Goal: Transaction & Acquisition: Purchase product/service

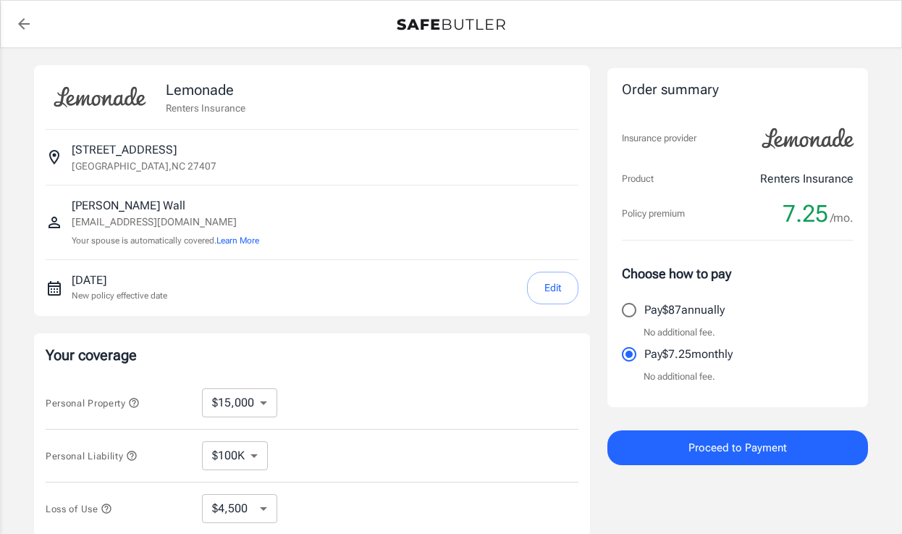
select select "15000"
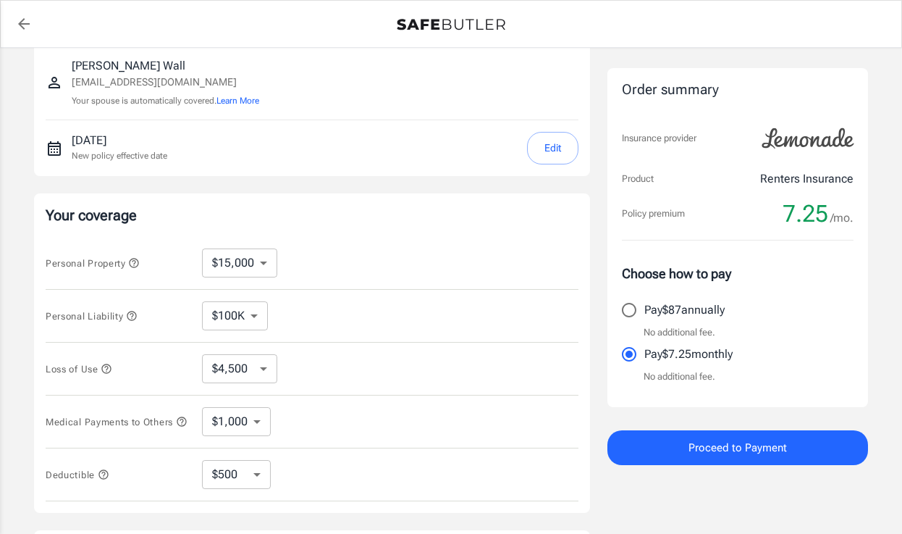
scroll to position [138, 0]
click at [259, 262] on select "$10,000 $15,000 $20,000 $25,000 $30,000 $40,000 $50,000 $100K $150K $200K $250K" at bounding box center [239, 264] width 75 height 29
click at [255, 318] on select "$100K $300K $500K" at bounding box center [235, 317] width 66 height 29
click at [256, 372] on select "$4,500 $7,500 $13,500 $22,500 $34,500 $55,500 $85,500 $130K $200K" at bounding box center [239, 370] width 75 height 29
click at [257, 424] on select "$1,000 $3,000 $5,000" at bounding box center [236, 422] width 69 height 29
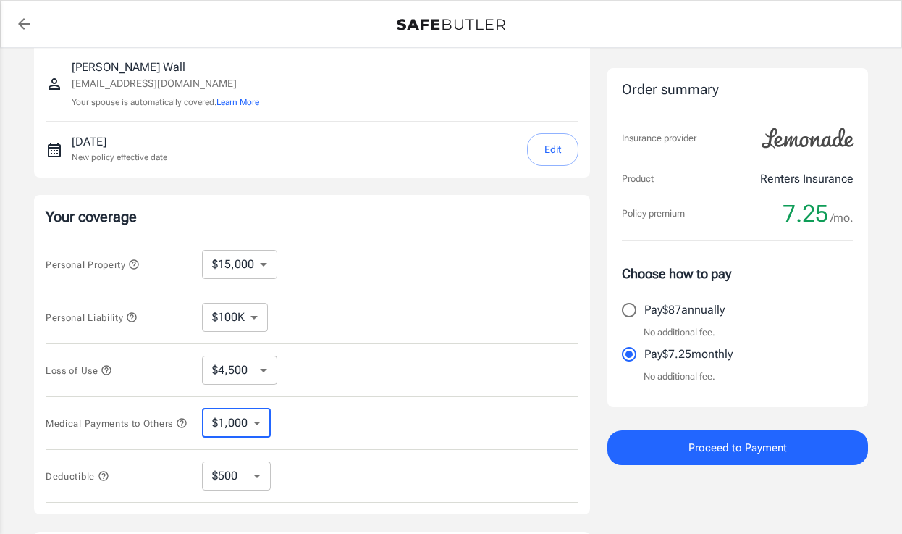
click at [256, 478] on select "$250 $500 $1,000 $2,500" at bounding box center [236, 475] width 69 height 29
select select "250"
click at [257, 478] on select "$250 $500 $1,000 $2,500" at bounding box center [236, 475] width 69 height 29
select select "500"
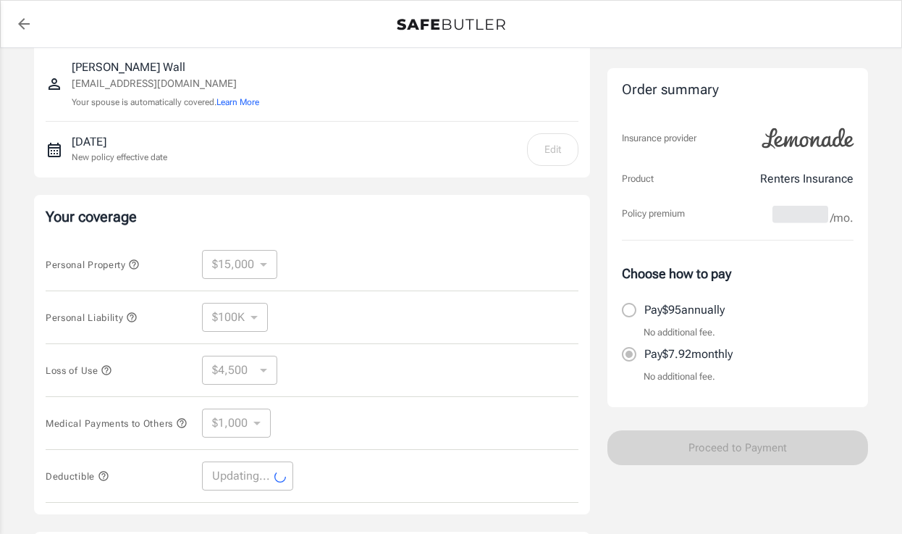
select select "500"
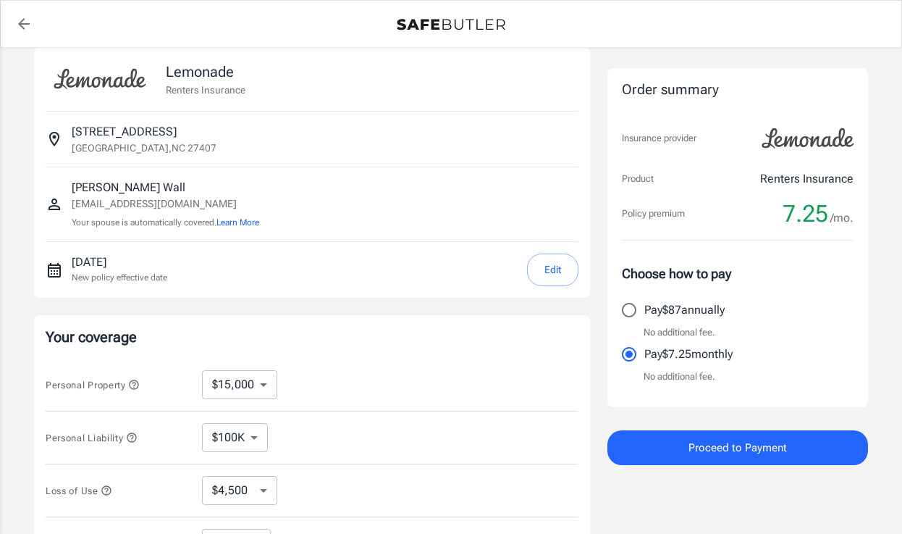
scroll to position [0, 0]
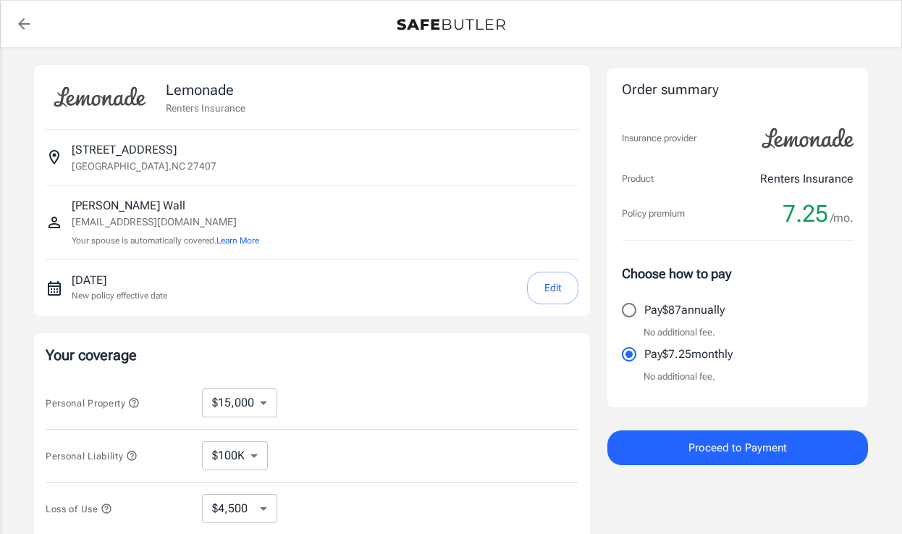
click at [749, 447] on span "Proceed to Payment" at bounding box center [738, 447] width 98 height 19
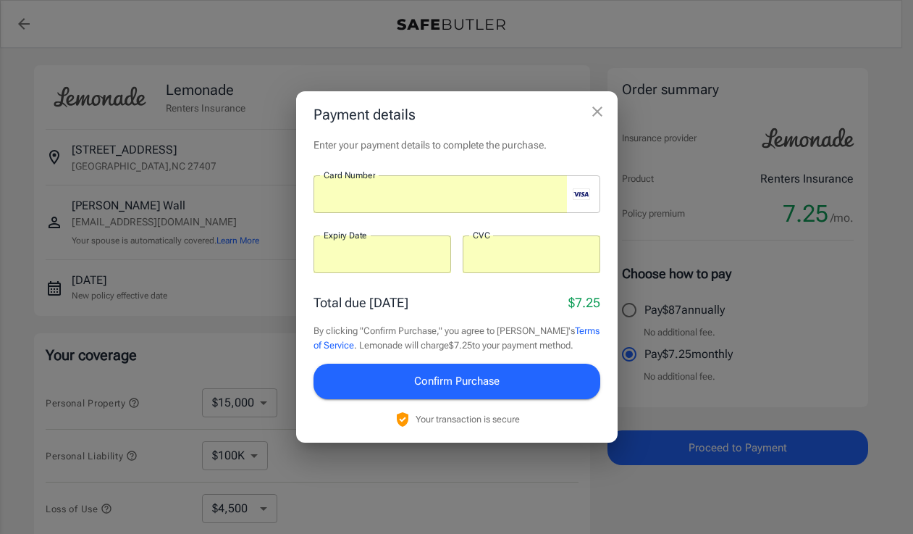
click at [489, 384] on span "Confirm Purchase" at bounding box center [456, 380] width 85 height 19
click at [460, 380] on span "Confirm Purchase" at bounding box center [456, 380] width 85 height 19
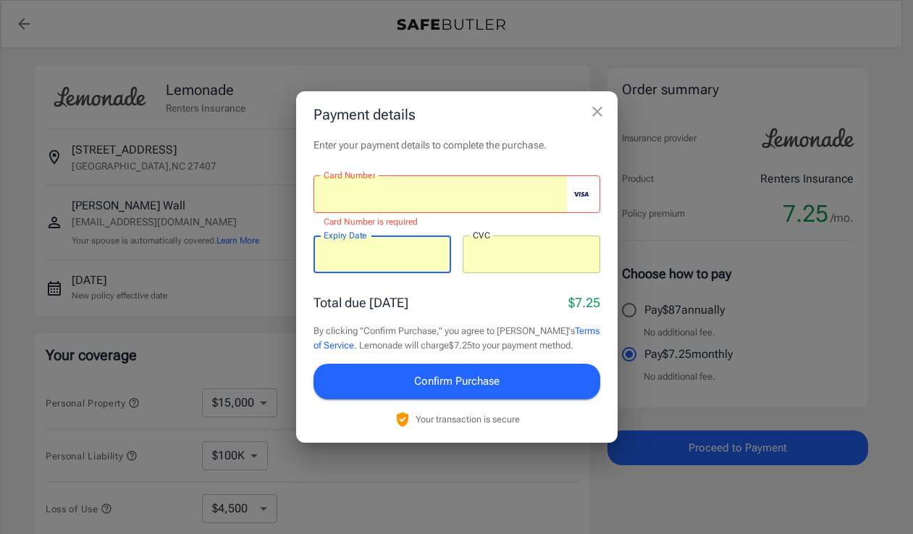
click at [534, 261] on div at bounding box center [532, 254] width 138 height 38
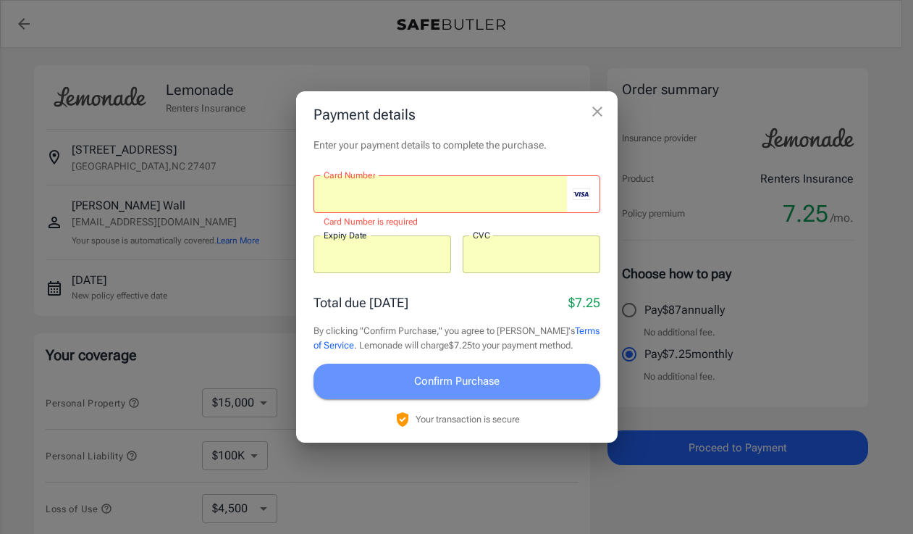
click at [495, 376] on span "Confirm Purchase" at bounding box center [456, 380] width 85 height 19
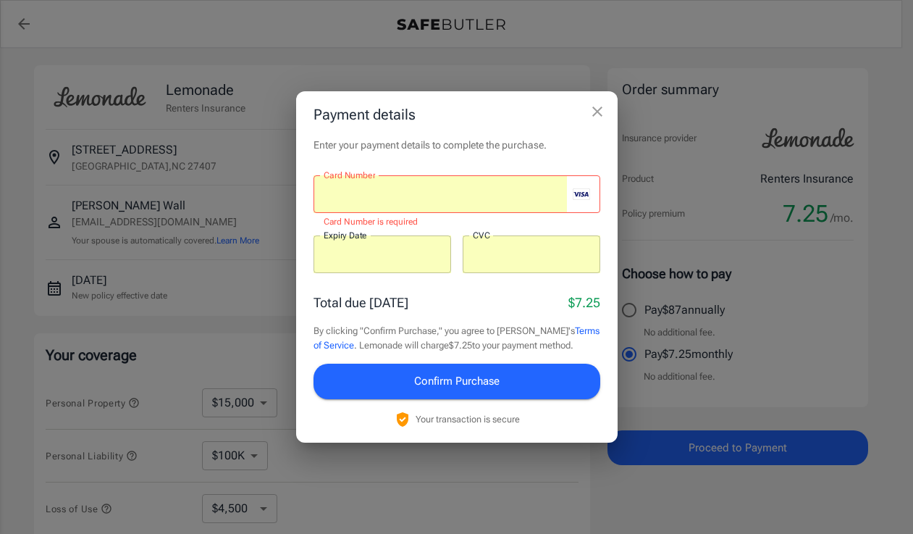
click at [495, 376] on span "Confirm Purchase" at bounding box center [456, 380] width 85 height 19
click at [450, 382] on span "Confirm Purchase" at bounding box center [456, 380] width 85 height 19
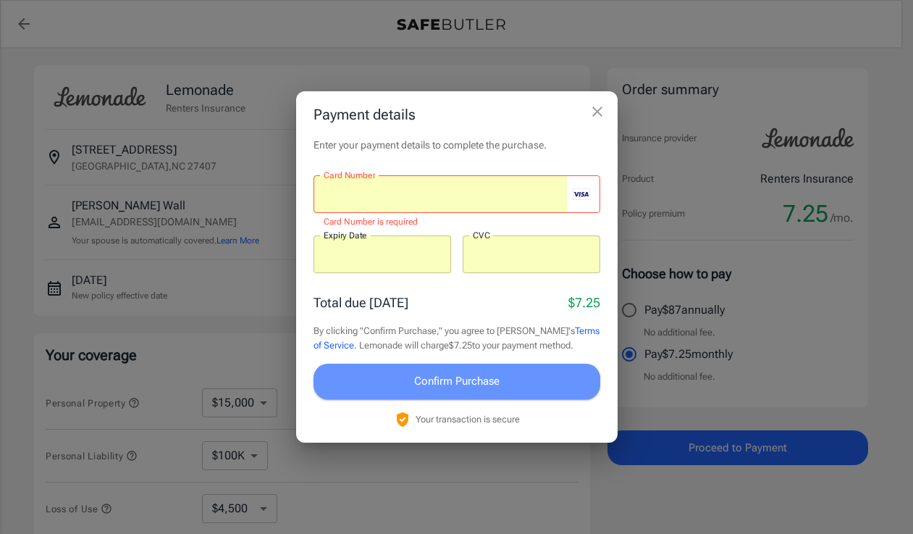
click at [450, 382] on span "Confirm Purchase" at bounding box center [456, 380] width 85 height 19
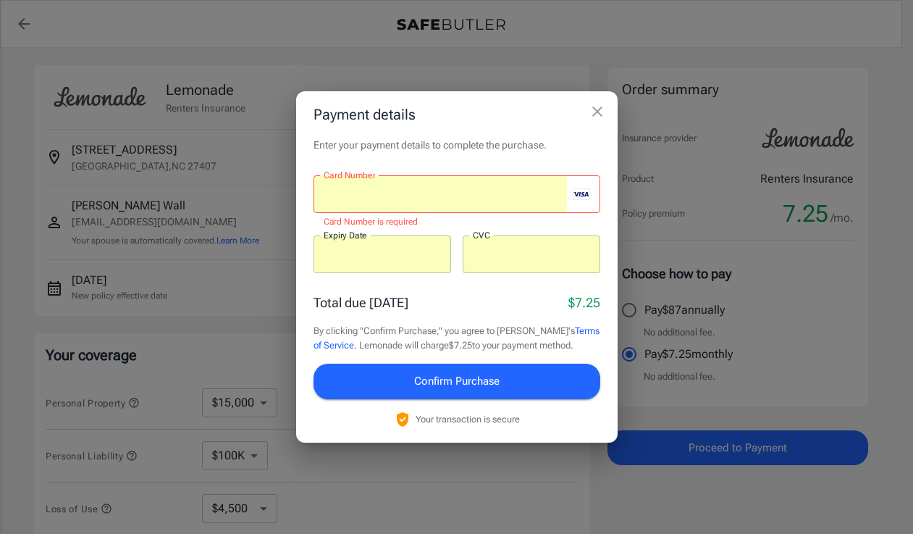
click at [595, 108] on icon "close" at bounding box center [597, 111] width 17 height 17
